Goal: Task Accomplishment & Management: Manage account settings

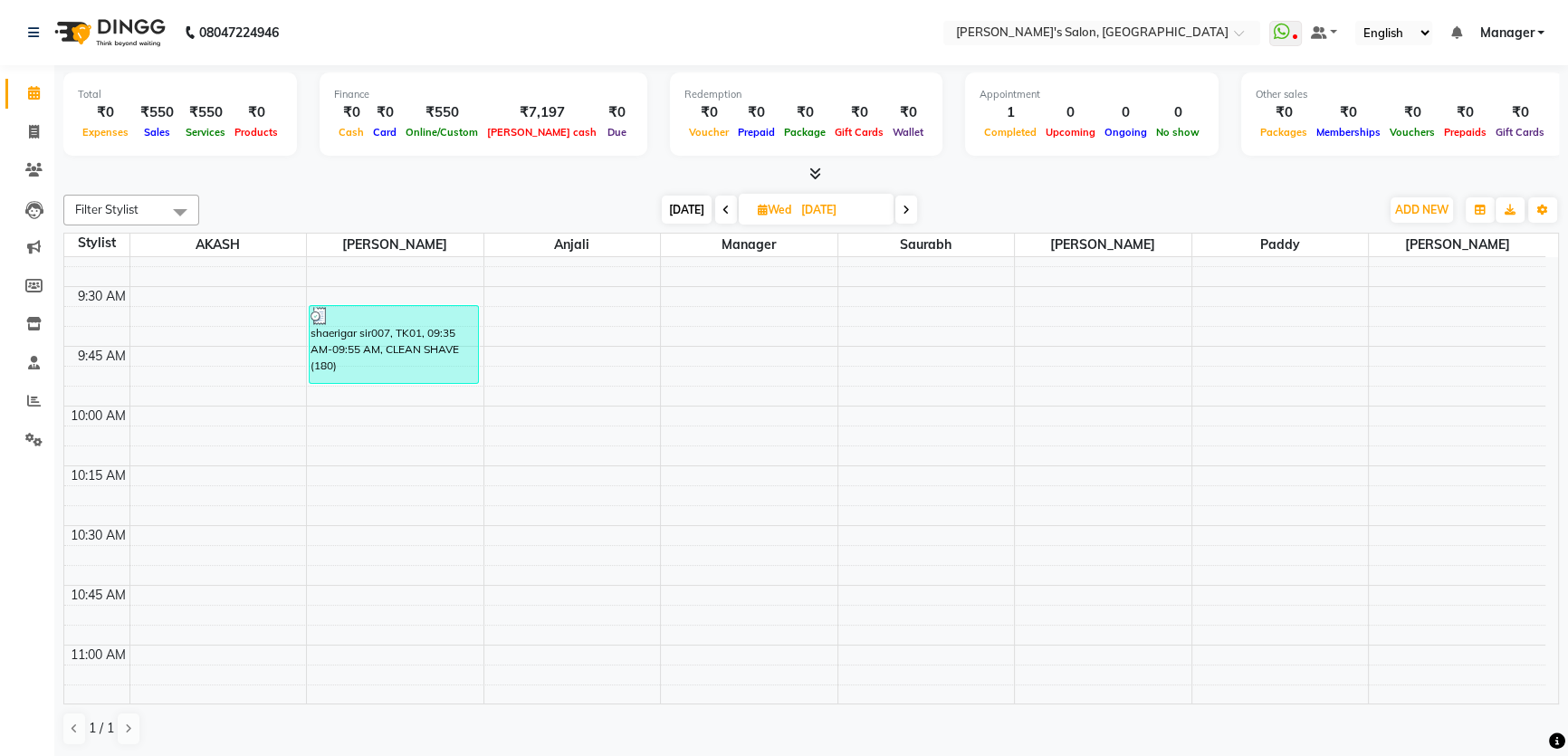
click at [906, 207] on icon at bounding box center [906, 209] width 8 height 11
type input "[DATE]"
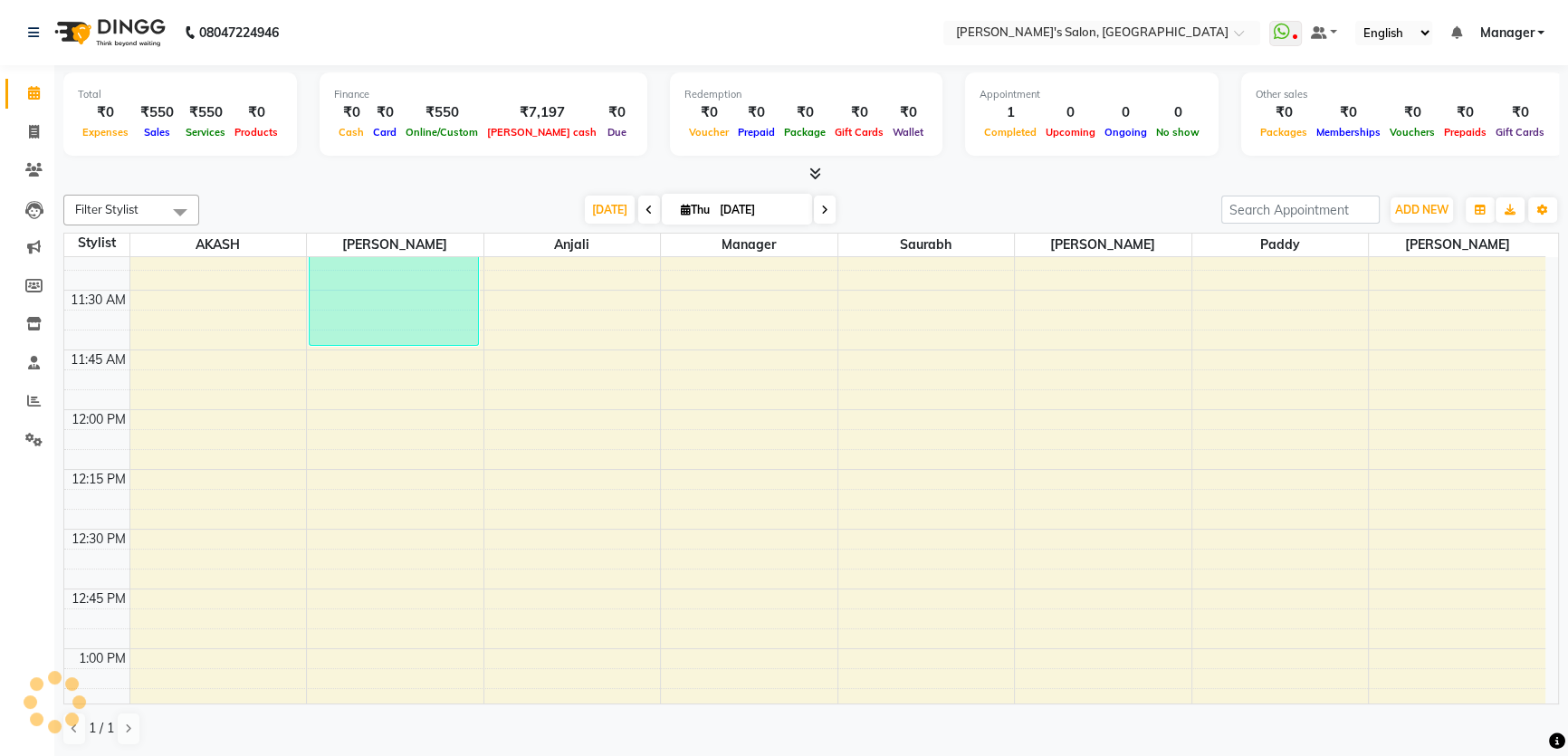
scroll to position [607, 0]
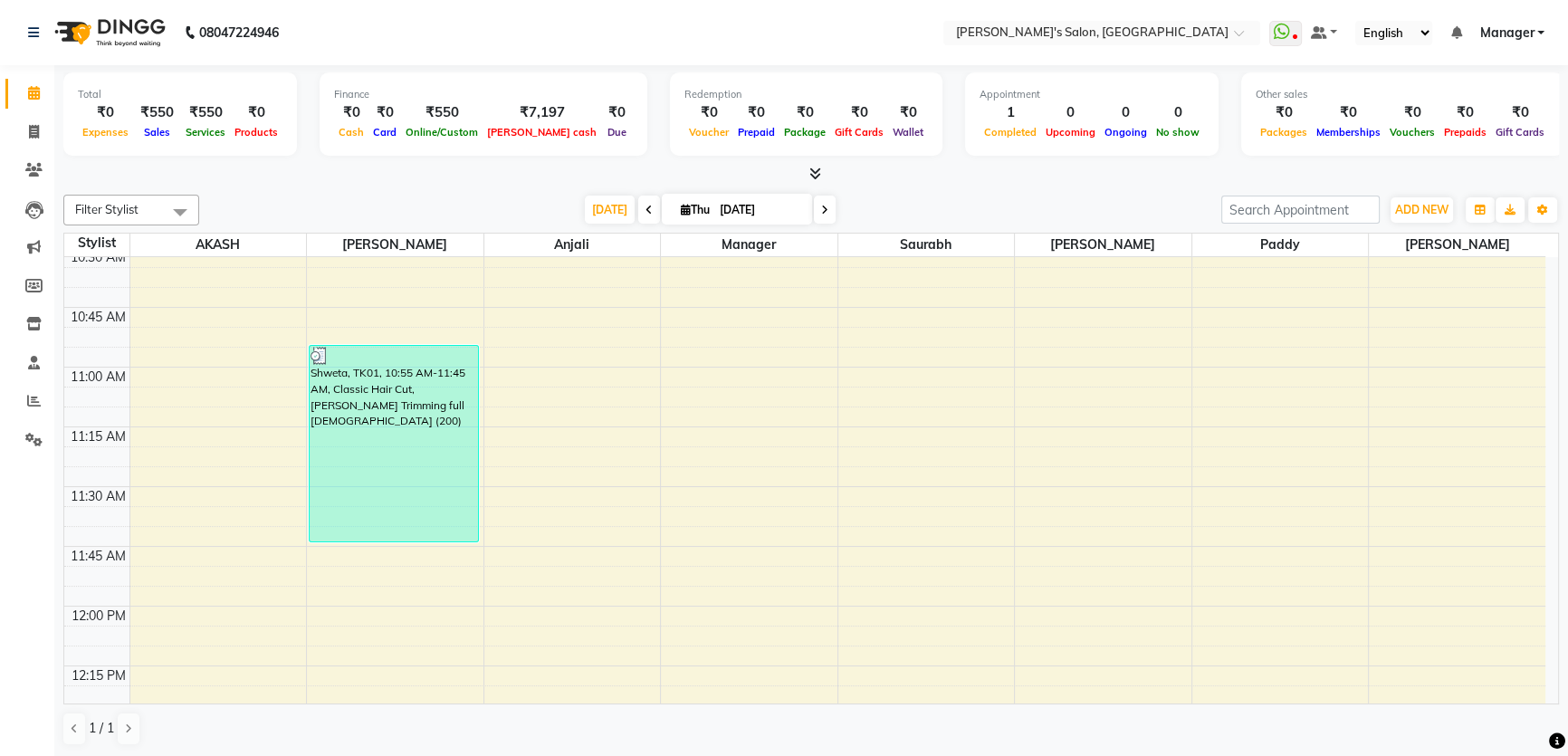
click at [1539, 27] on link "Manager" at bounding box center [1511, 34] width 65 height 19
click at [1493, 122] on link "Sign out" at bounding box center [1451, 124] width 166 height 28
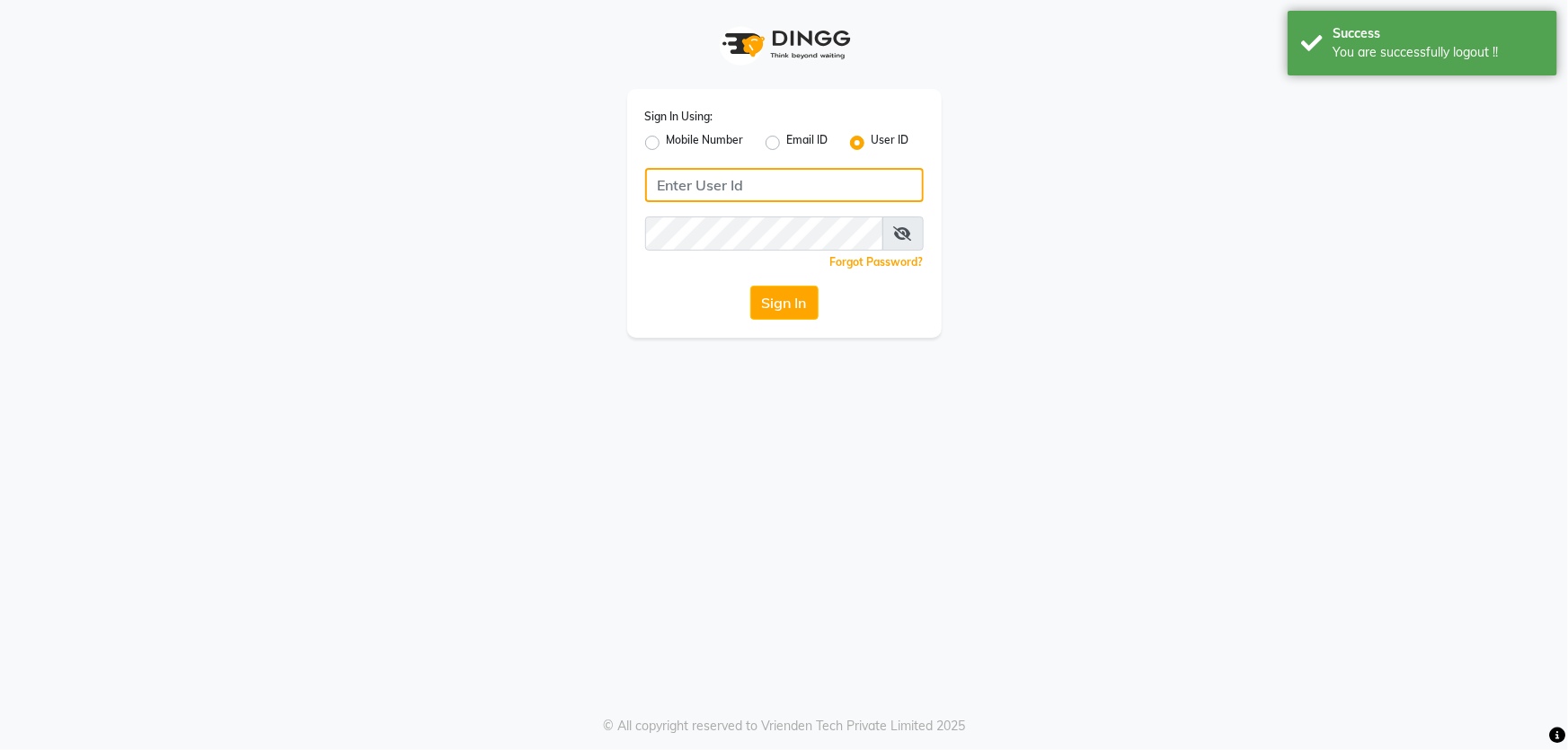
type input "8279543673"
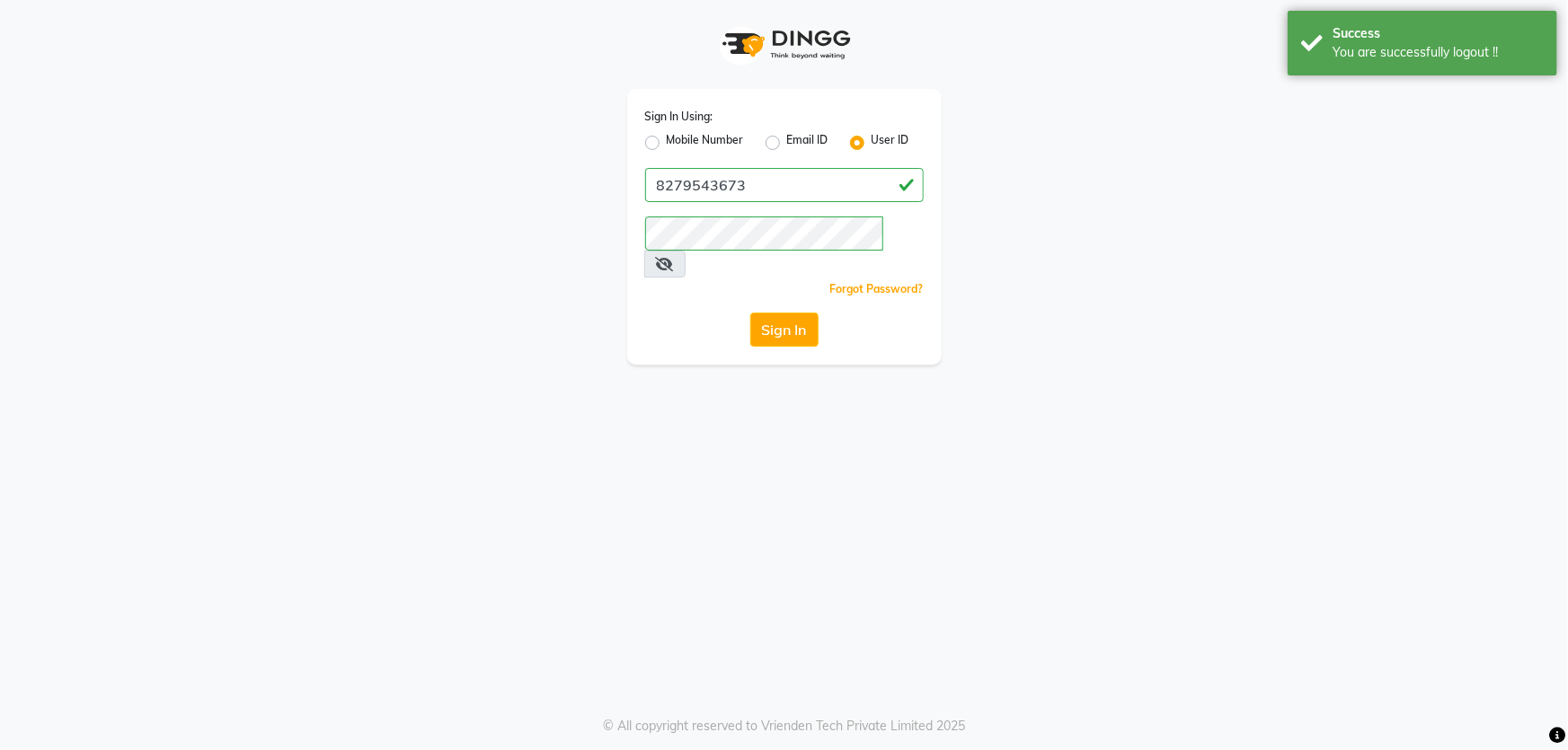
click at [60, 135] on app-login "Sign In Using: Mobile Number Email ID User ID 8279543673 Remember me Forgot Pas…" at bounding box center [784, 182] width 1568 height 365
click at [824, 373] on div "Sign In Using: Mobile Number Email ID User ID 8279543673 Remember me Forgot Pas…" at bounding box center [784, 375] width 1568 height 750
click at [666, 135] on label "Mobile Number" at bounding box center [704, 143] width 77 height 22
click at [666, 135] on input "Mobile Number" at bounding box center [672, 138] width 11 height 11
radio input "true"
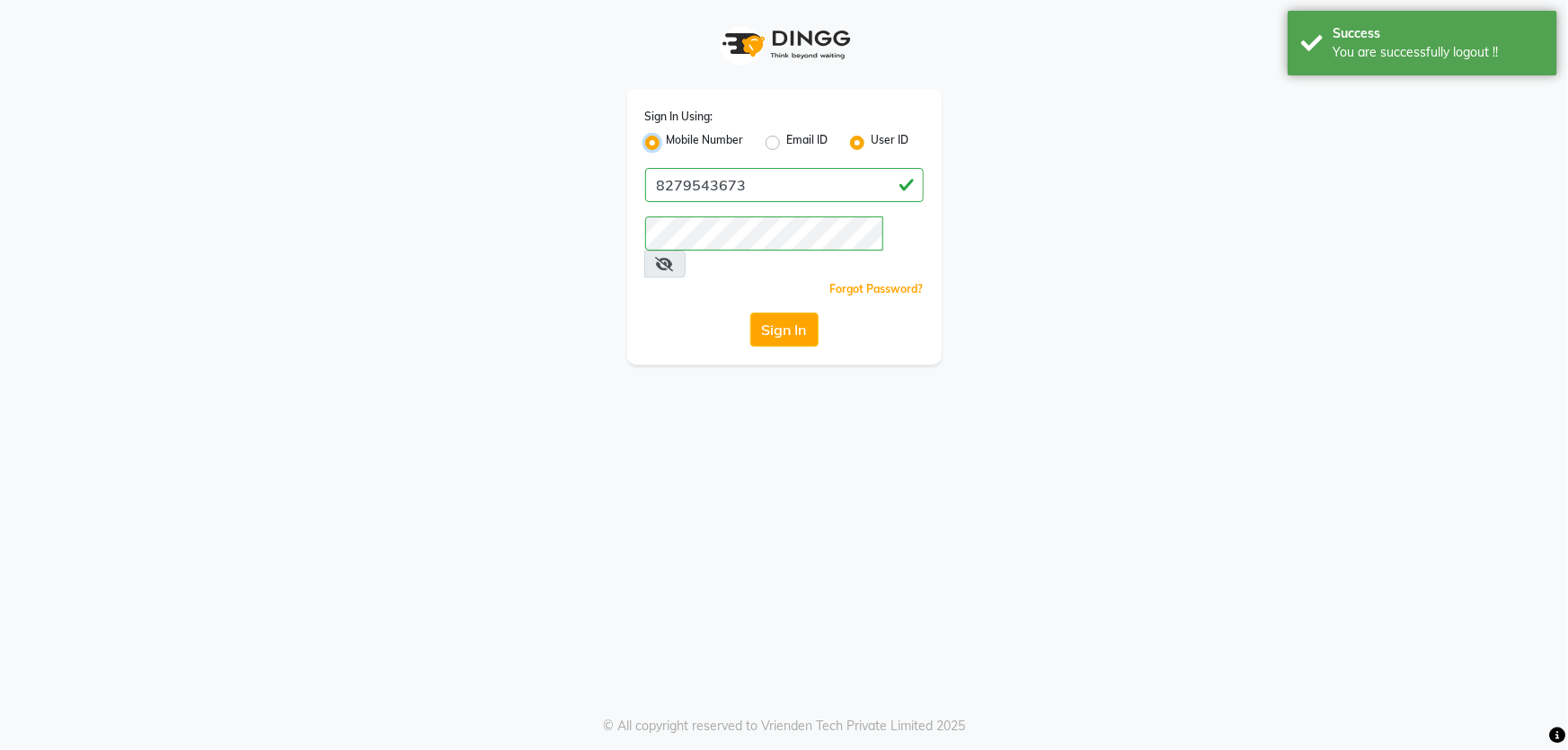
radio input "false"
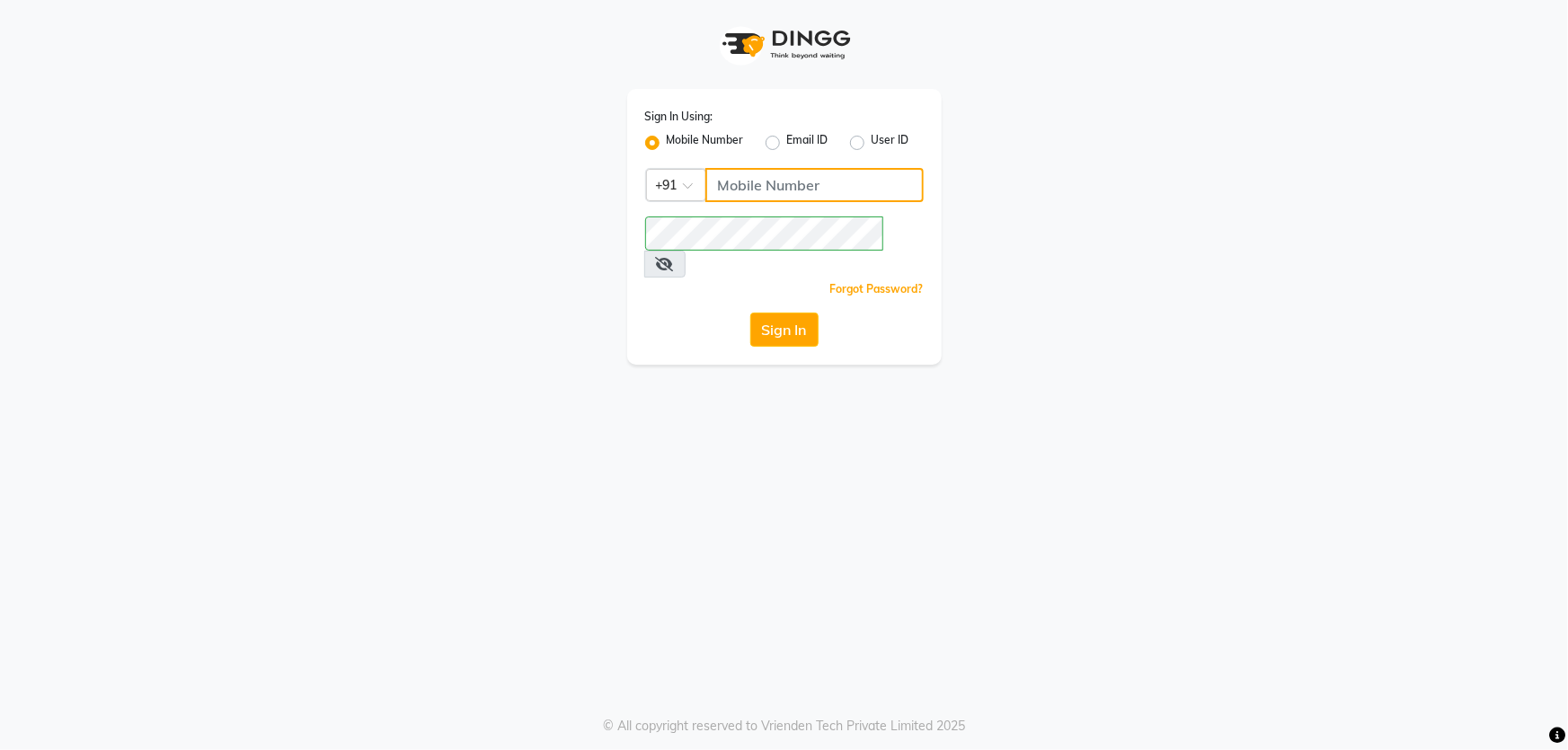
click at [815, 190] on input "Username" at bounding box center [814, 185] width 218 height 34
type input "7888059666"
click at [805, 313] on button "Sign In" at bounding box center [784, 330] width 69 height 34
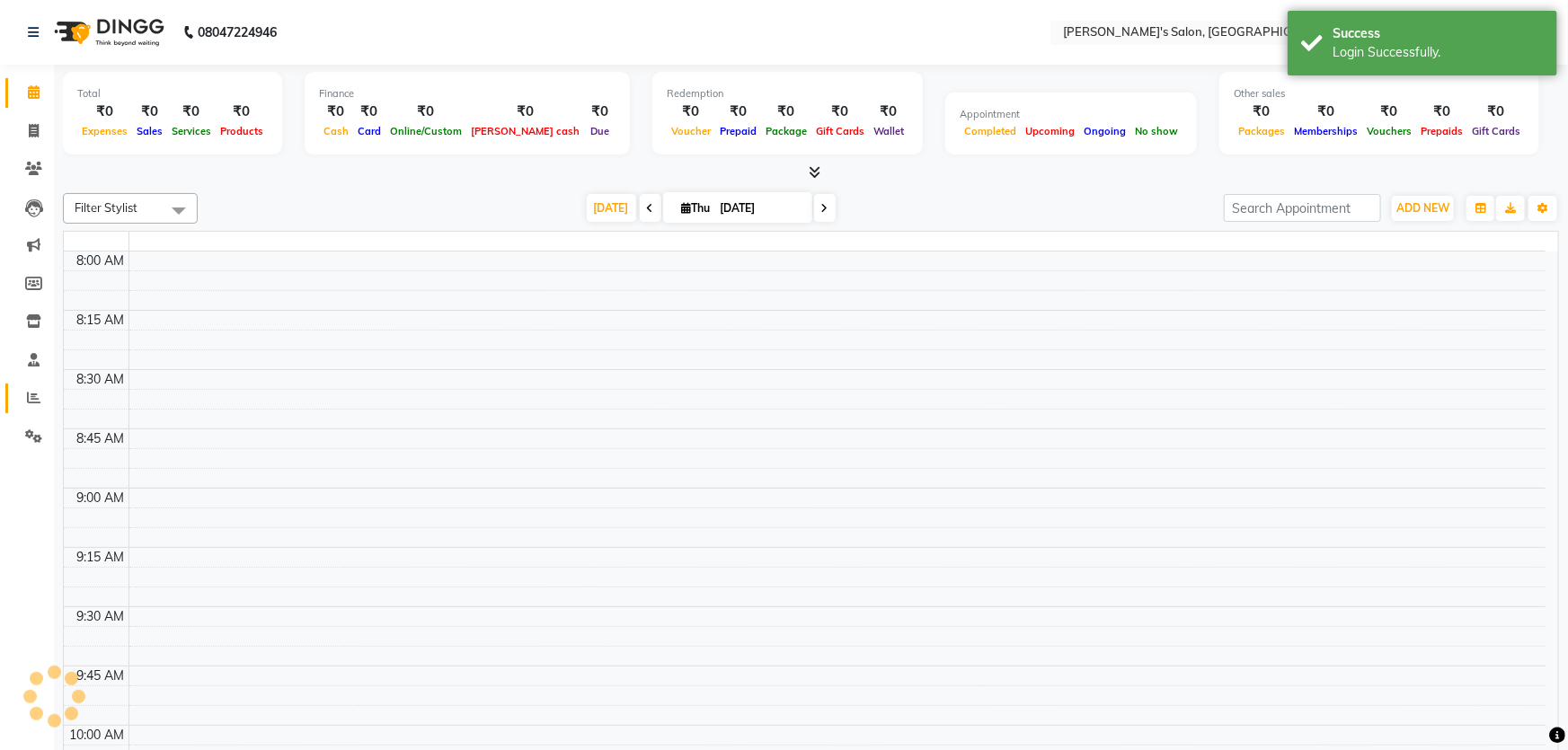
select select "en"
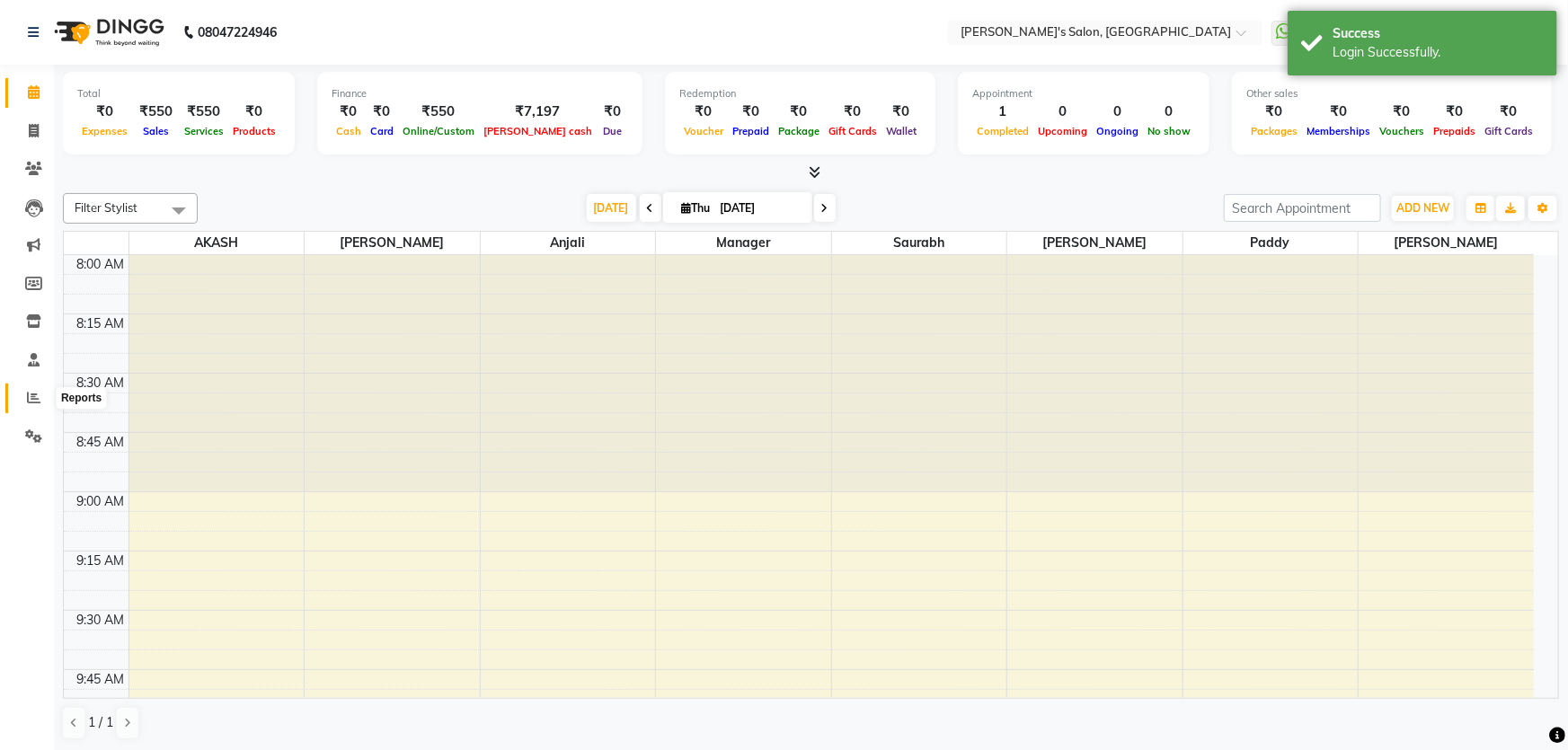
click at [24, 389] on span at bounding box center [33, 398] width 31 height 21
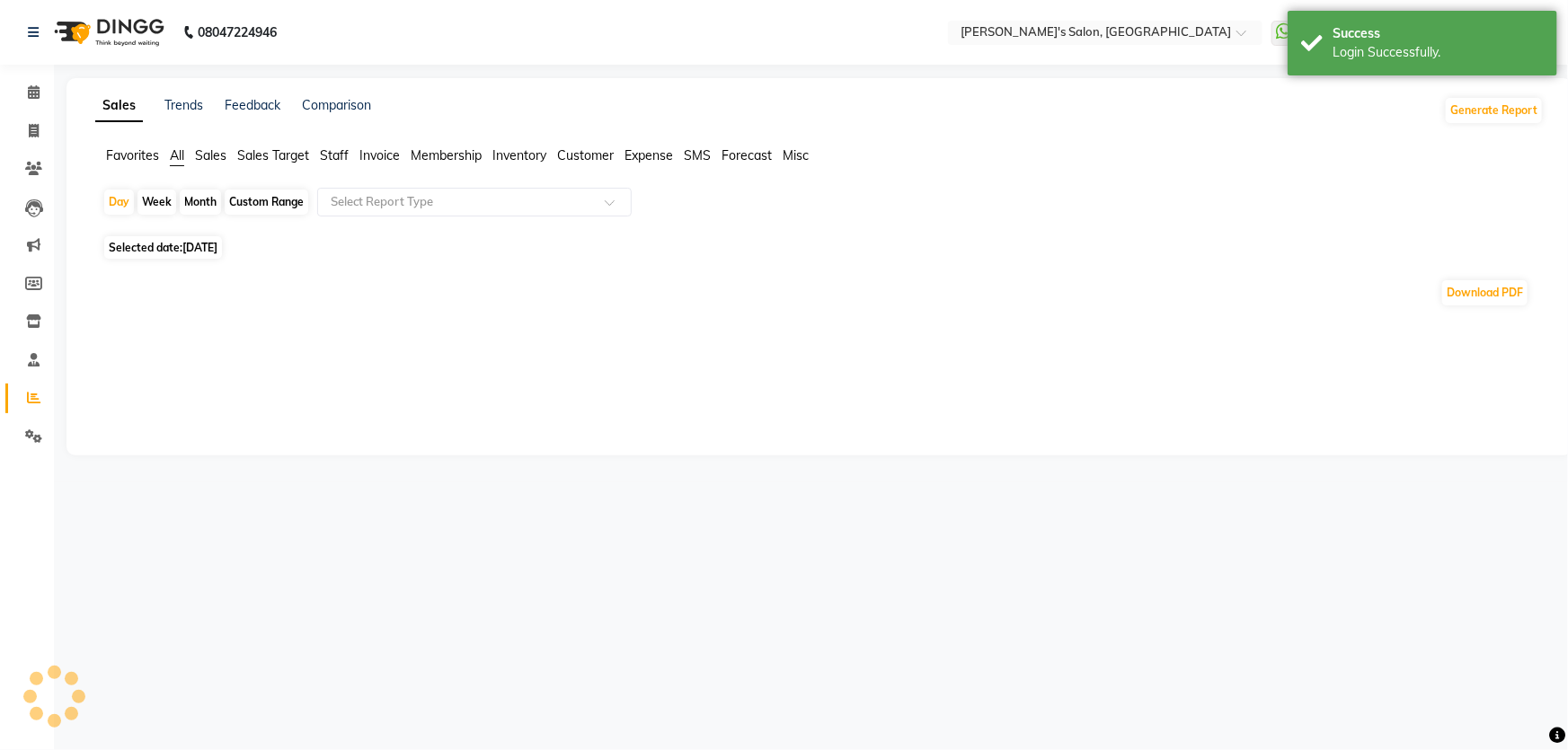
click at [206, 238] on span "Selected date: [DATE]" at bounding box center [162, 248] width 117 height 23
click at [216, 250] on span "[DATE]" at bounding box center [199, 248] width 35 height 13
select select "9"
select select "2025"
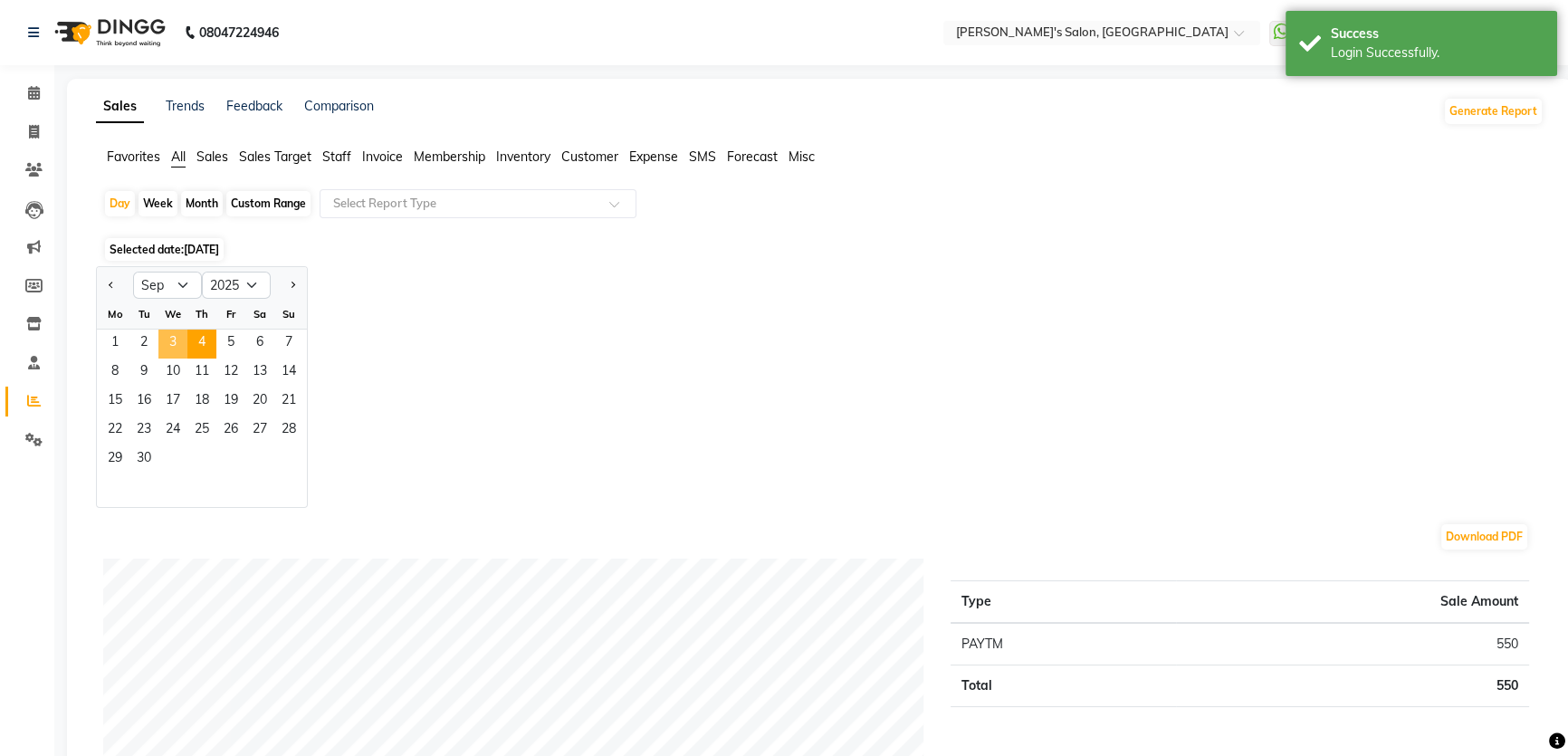
click at [179, 344] on span "3" at bounding box center [173, 344] width 29 height 29
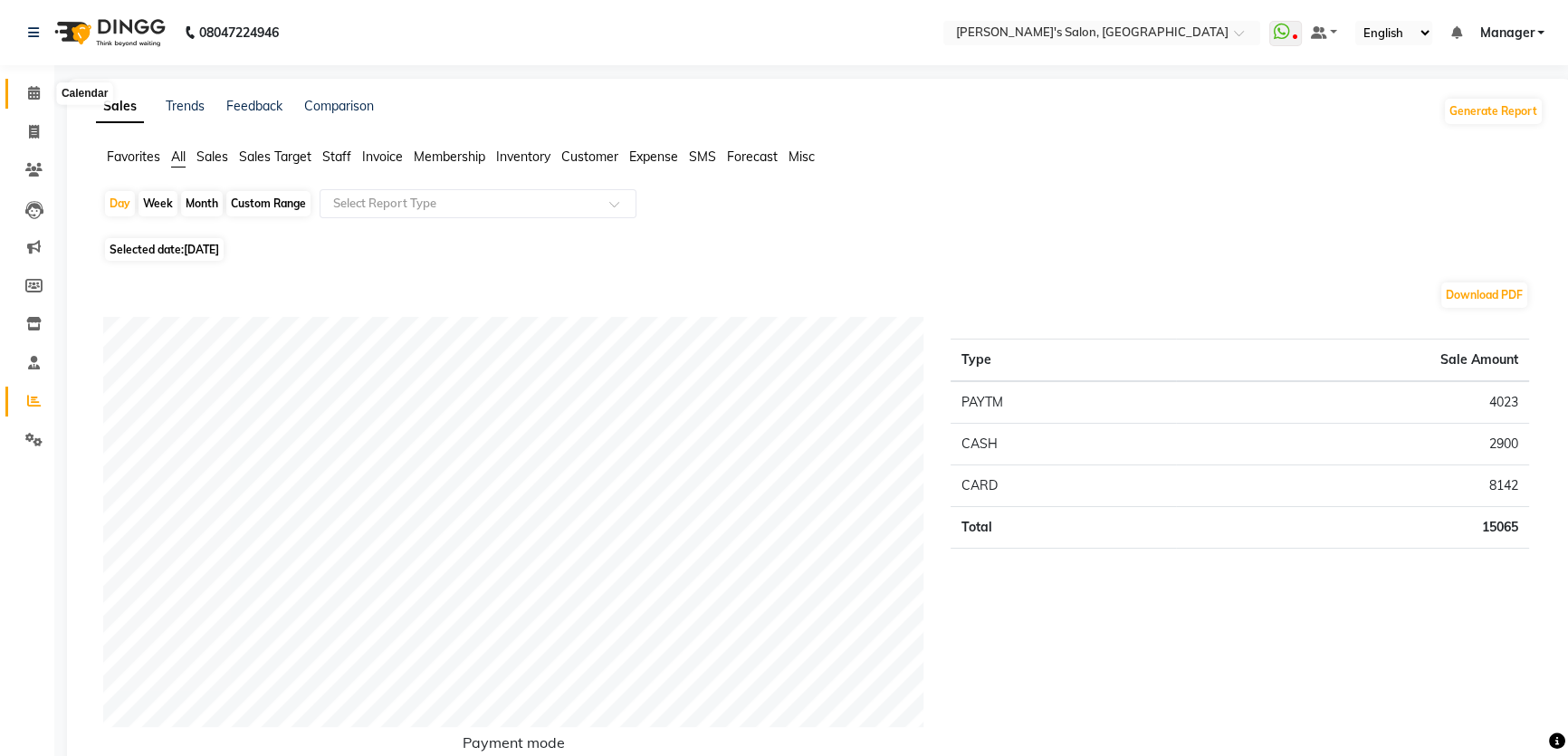
click at [35, 87] on icon at bounding box center [34, 93] width 12 height 13
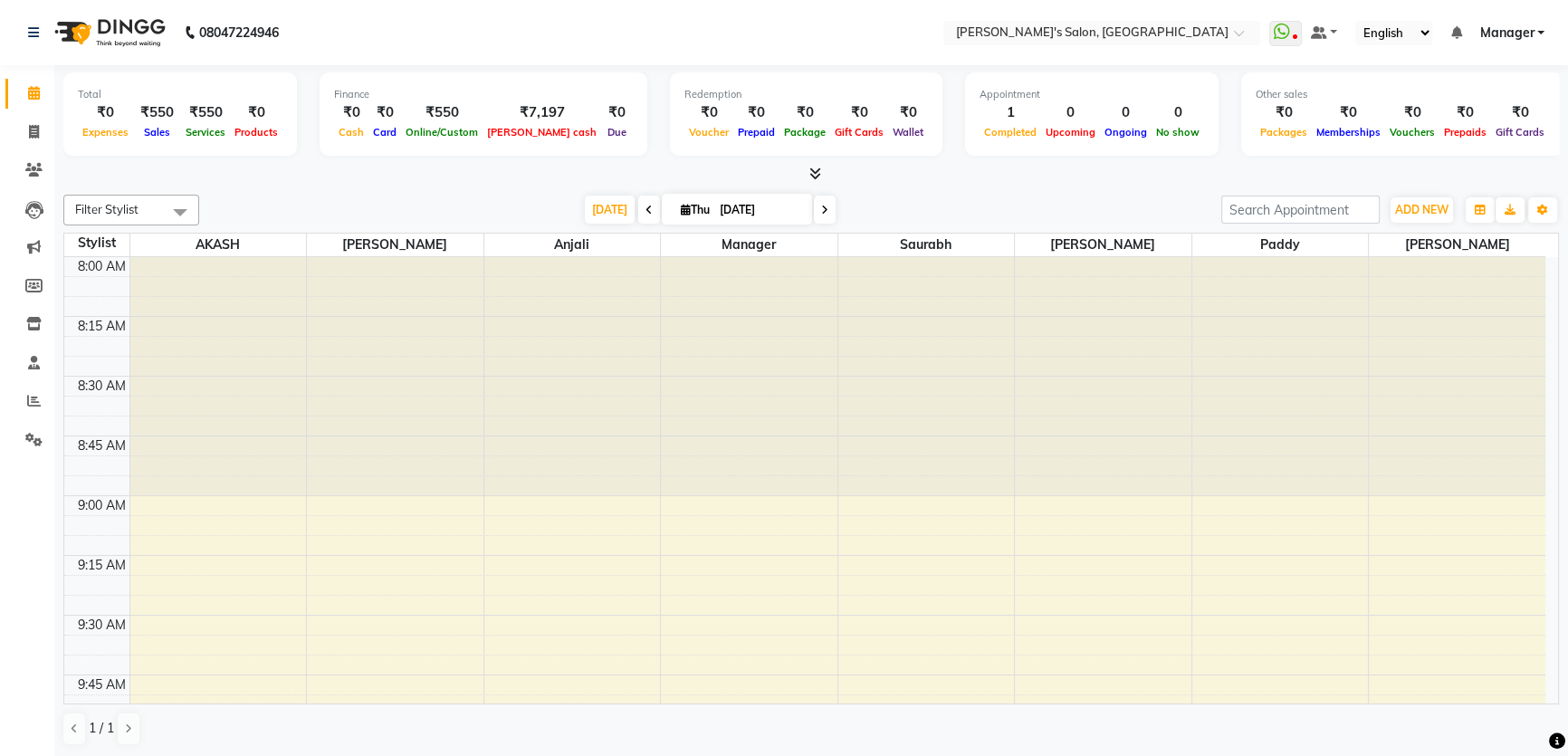
click at [1542, 26] on link "Manager" at bounding box center [1511, 34] width 65 height 19
click at [1490, 118] on link "Sign out" at bounding box center [1451, 124] width 166 height 28
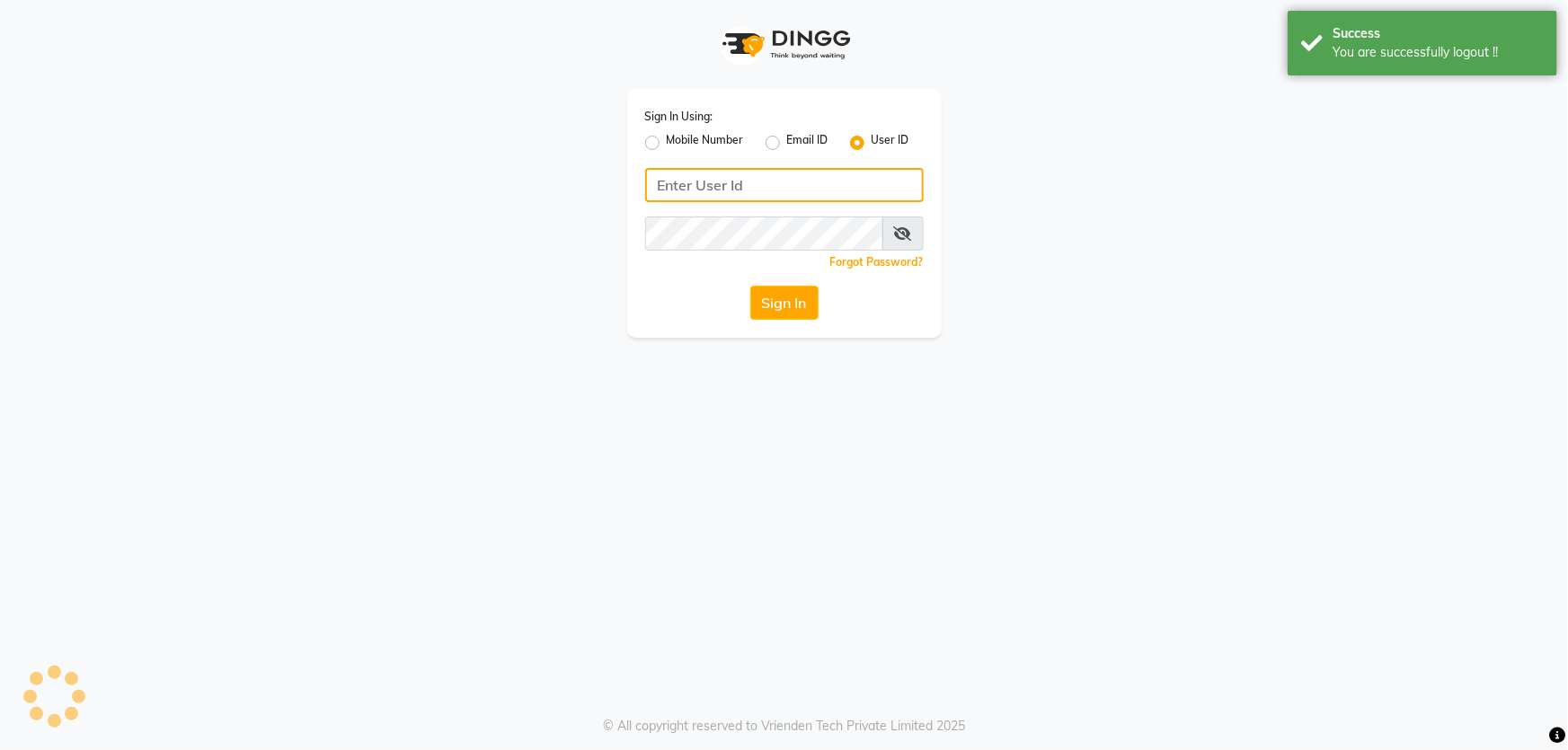
type input "8279543673"
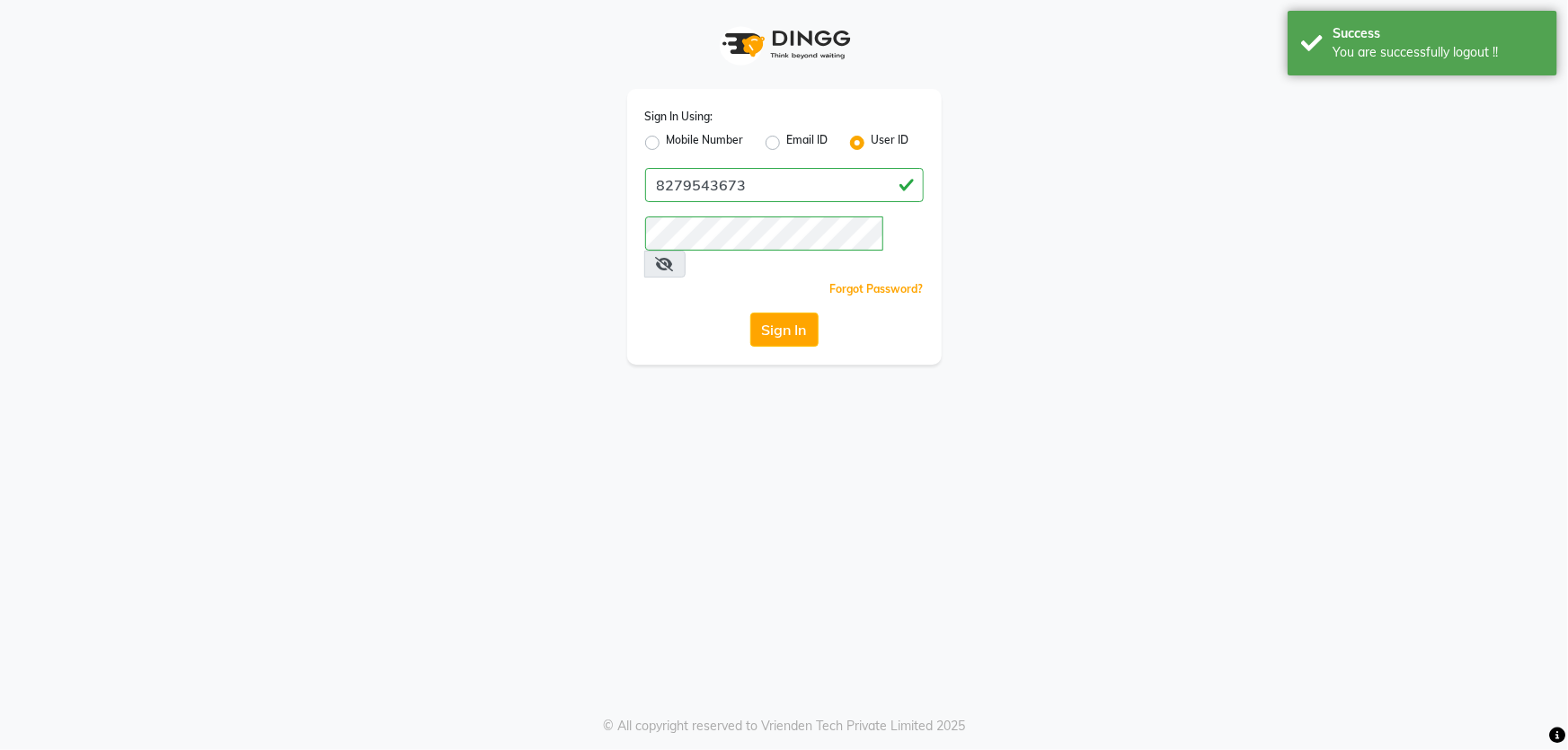
click at [666, 143] on label "Mobile Number" at bounding box center [704, 143] width 77 height 22
click at [666, 143] on input "Mobile Number" at bounding box center [672, 138] width 11 height 11
radio input "true"
radio input "false"
click at [791, 180] on input "Username" at bounding box center [814, 185] width 218 height 34
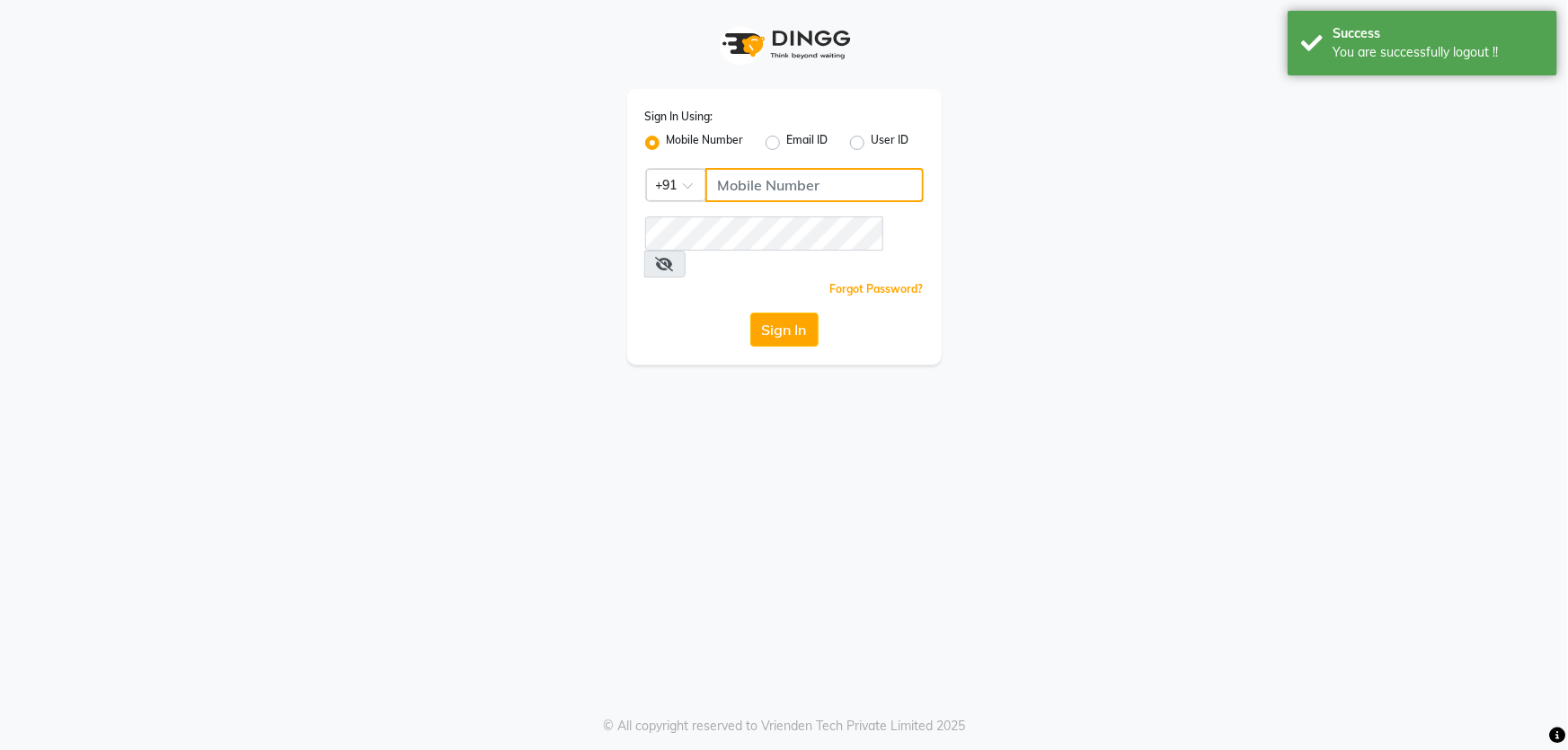
type input "8279543673"
click at [776, 313] on button "Sign In" at bounding box center [784, 330] width 69 height 34
